Goal: Information Seeking & Learning: Stay updated

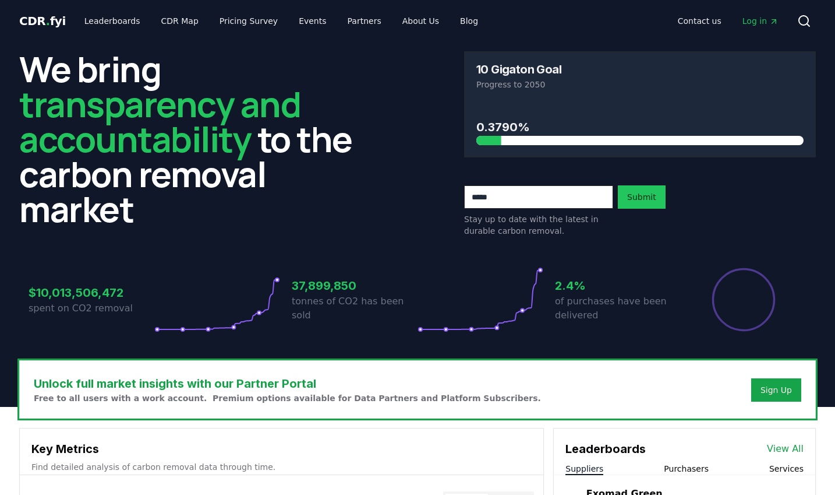
scroll to position [639, 0]
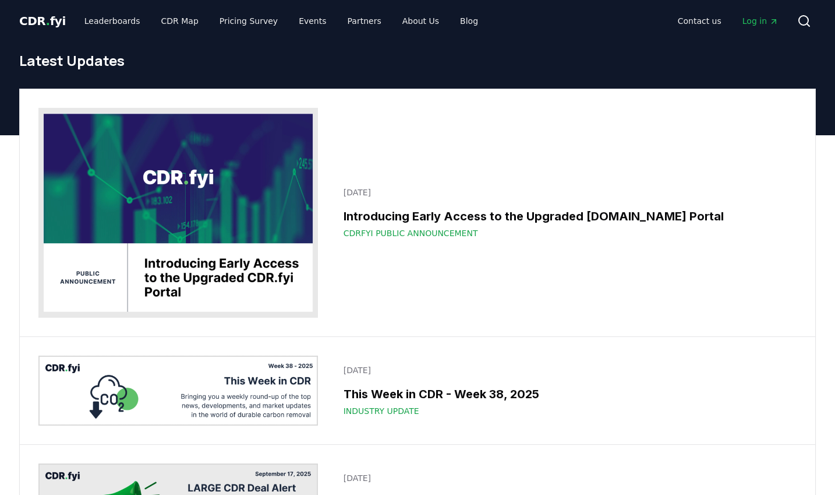
scroll to position [10, 0]
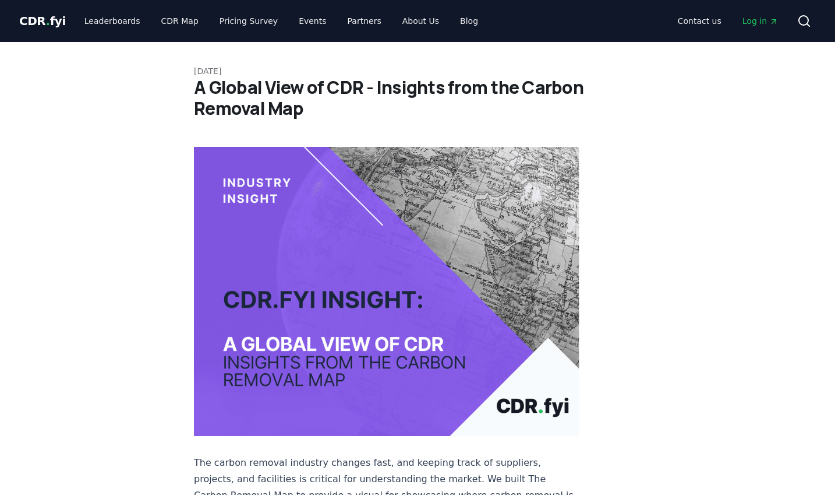
scroll to position [139, 0]
